Goal: Task Accomplishment & Management: Manage account settings

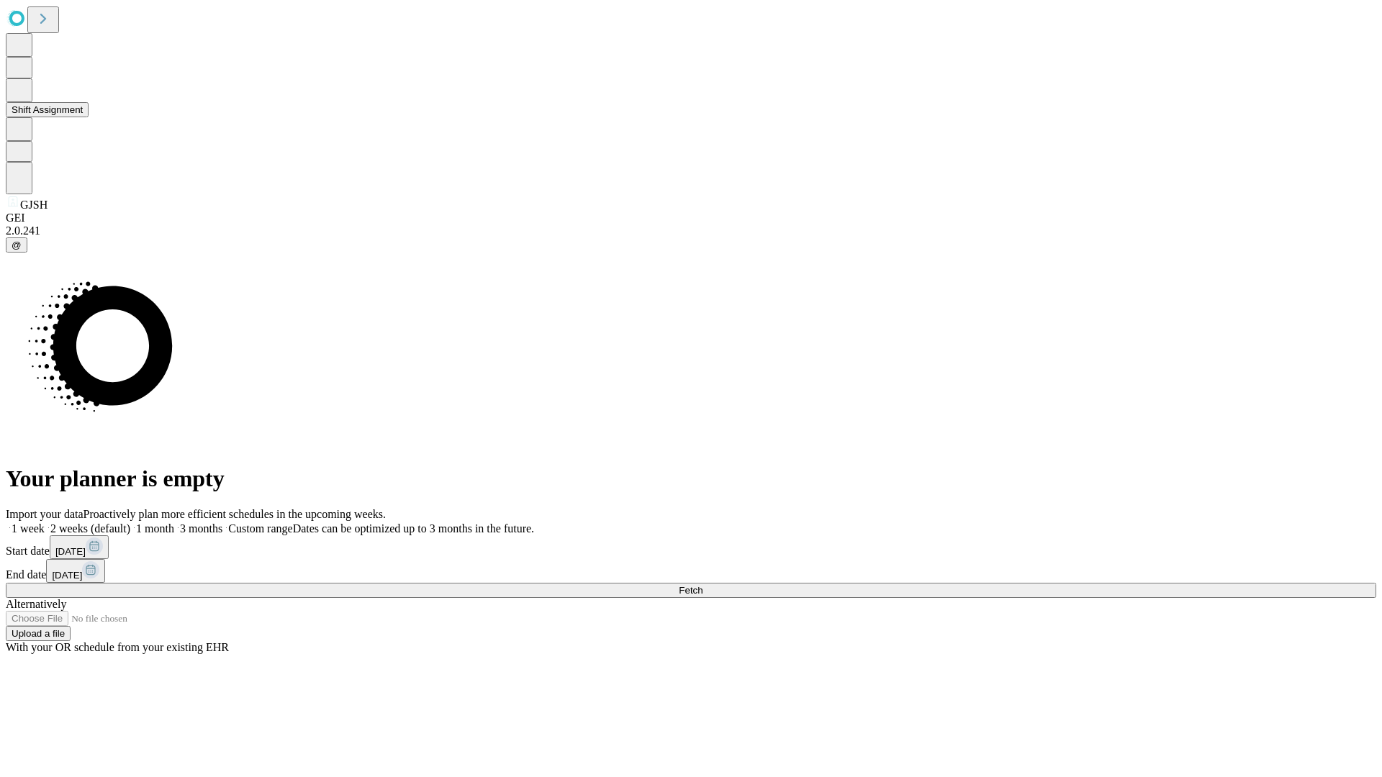
click at [89, 117] on button "Shift Assignment" at bounding box center [47, 109] width 83 height 15
